Goal: Information Seeking & Learning: Learn about a topic

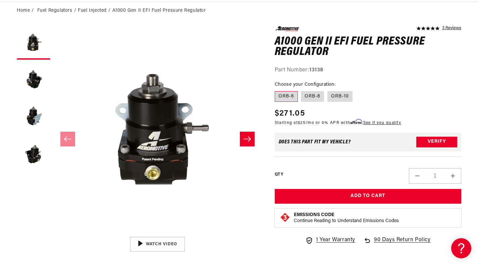
click at [40, 84] on button "Load image 2 in gallery view" at bounding box center [34, 80] width 34 height 34
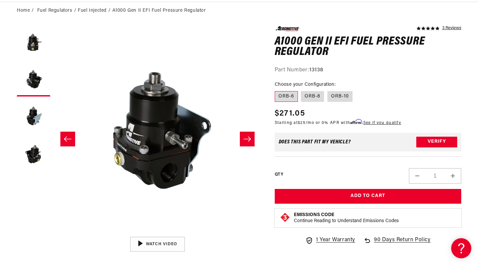
click at [27, 123] on button "Load image 3 in gallery view" at bounding box center [34, 117] width 34 height 34
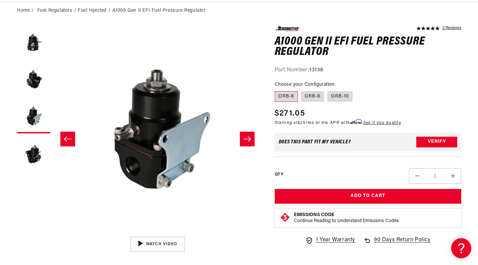
click at [28, 152] on button "Load image 4 in gallery view" at bounding box center [34, 154] width 34 height 34
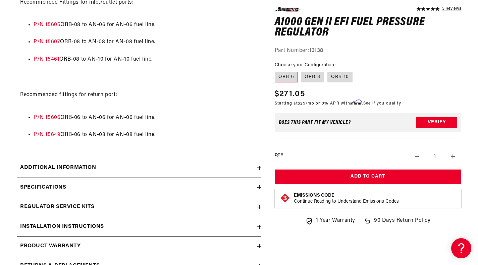
scroll to position [637, 0]
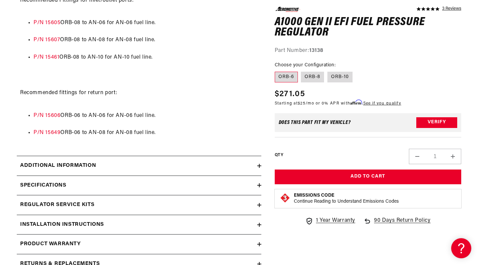
click at [193, 156] on summary "Additional information" at bounding box center [139, 165] width 244 height 19
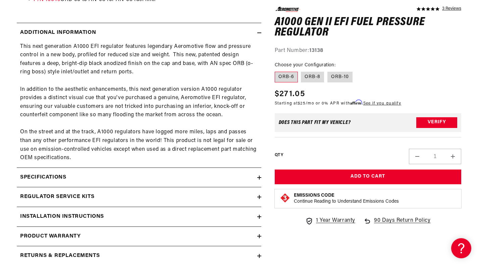
scroll to position [771, 0]
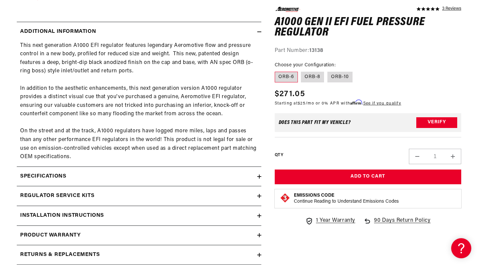
click at [196, 172] on div "Specifications" at bounding box center [137, 176] width 240 height 9
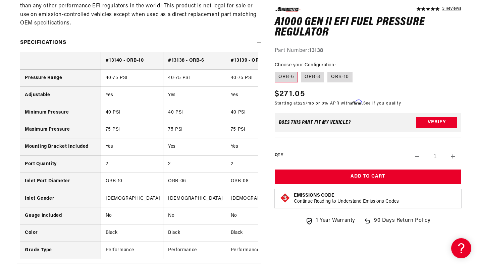
scroll to position [905, 0]
drag, startPoint x: 186, startPoint y: 249, endPoint x: 217, endPoint y: 248, distance: 31.5
click at [217, 248] on td "Performance" at bounding box center [194, 249] width 63 height 17
click at [211, 241] on td "Performance" at bounding box center [194, 249] width 63 height 17
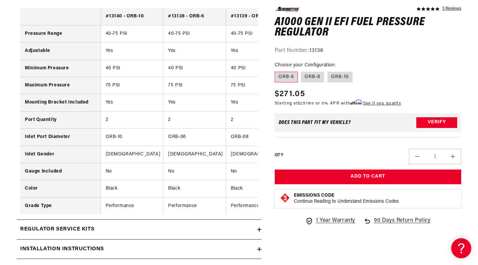
scroll to position [1039, 0]
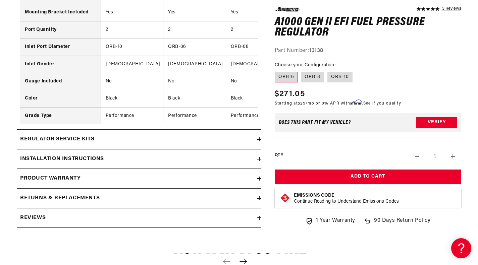
click at [172, 130] on summary "Regulator Service Kits" at bounding box center [139, 139] width 244 height 19
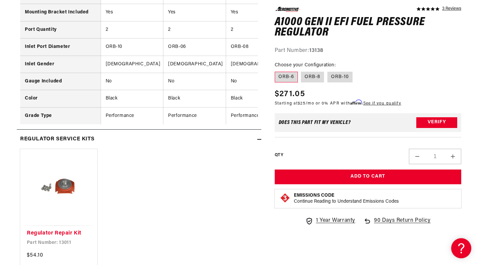
click at [173, 130] on summary "Regulator Service Kits" at bounding box center [139, 139] width 244 height 19
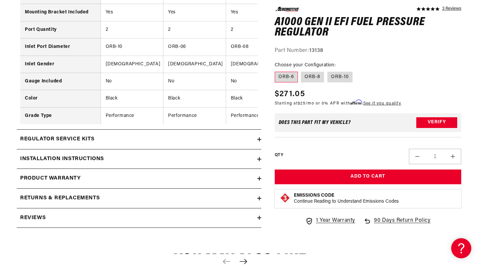
click at [152, 149] on summary "Installation Instructions" at bounding box center [139, 158] width 244 height 19
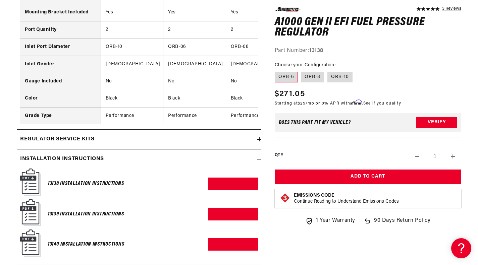
click at [152, 149] on summary "Installation Instructions" at bounding box center [139, 158] width 244 height 19
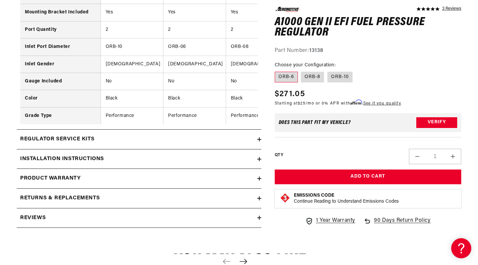
click at [139, 174] on div "Product warranty" at bounding box center [137, 178] width 240 height 9
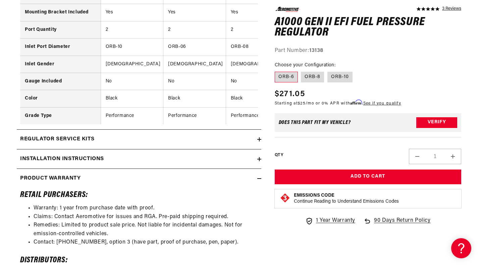
click at [139, 174] on div "Product warranty" at bounding box center [137, 178] width 240 height 9
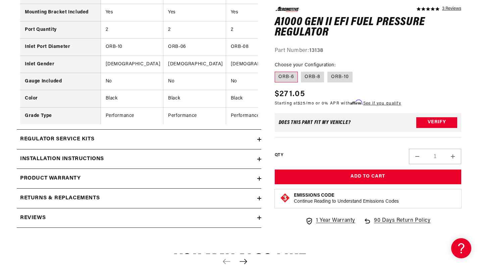
click at [125, 194] on div "Returns & replacements" at bounding box center [137, 198] width 240 height 9
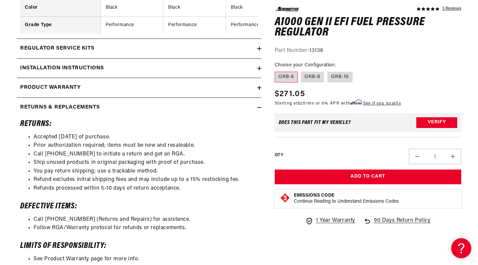
scroll to position [1140, 0]
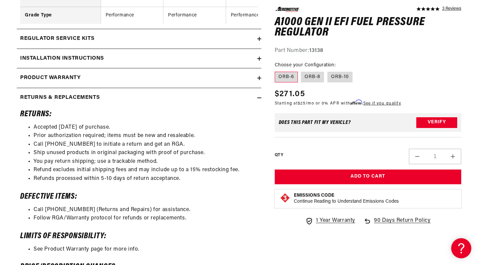
click at [191, 94] on div "Returns & replacements" at bounding box center [137, 98] width 240 height 9
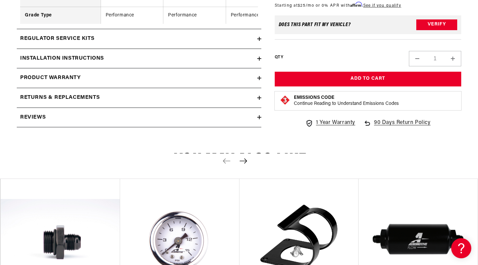
click at [174, 114] on div "Reviews" at bounding box center [137, 117] width 240 height 9
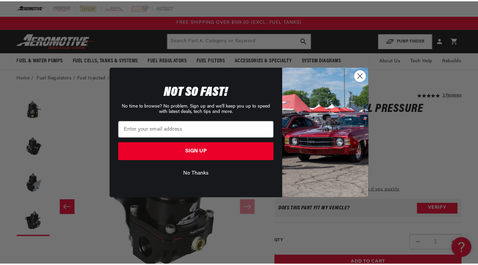
scroll to position [0, 630]
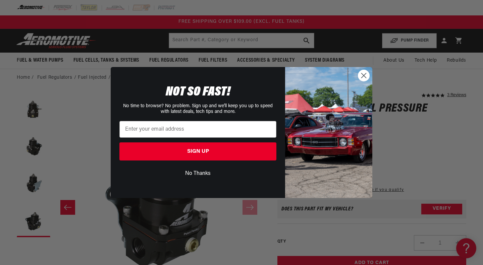
drag, startPoint x: 367, startPoint y: 76, endPoint x: 312, endPoint y: 6, distance: 88.5
click at [366, 74] on circle "Close dialog" at bounding box center [363, 75] width 11 height 11
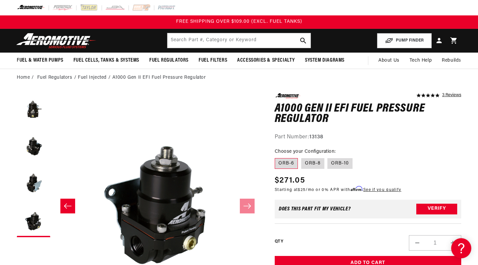
scroll to position [0, 622]
